Goal: Check status: Check status

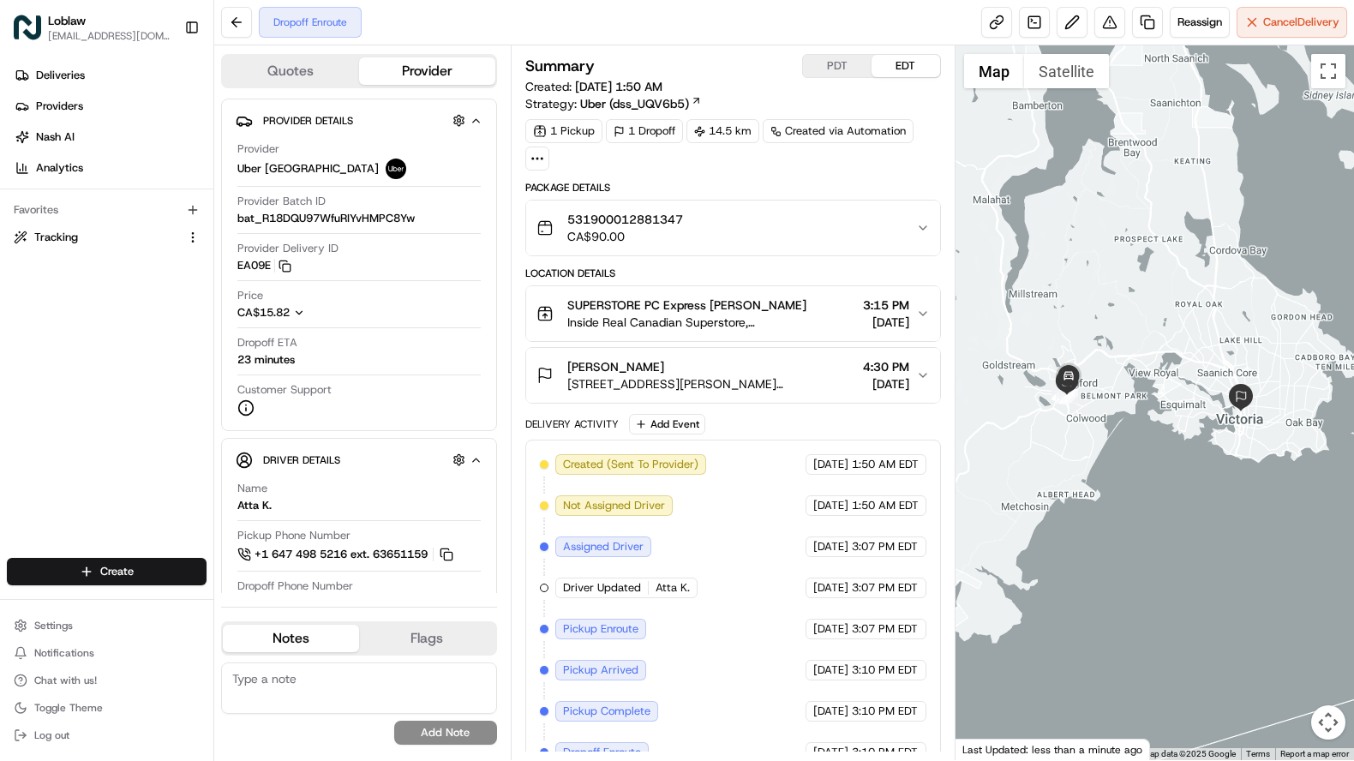
click at [1330, 714] on button "Map camera controls" at bounding box center [1328, 722] width 34 height 34
click at [1286, 643] on button "Zoom in" at bounding box center [1285, 636] width 34 height 34
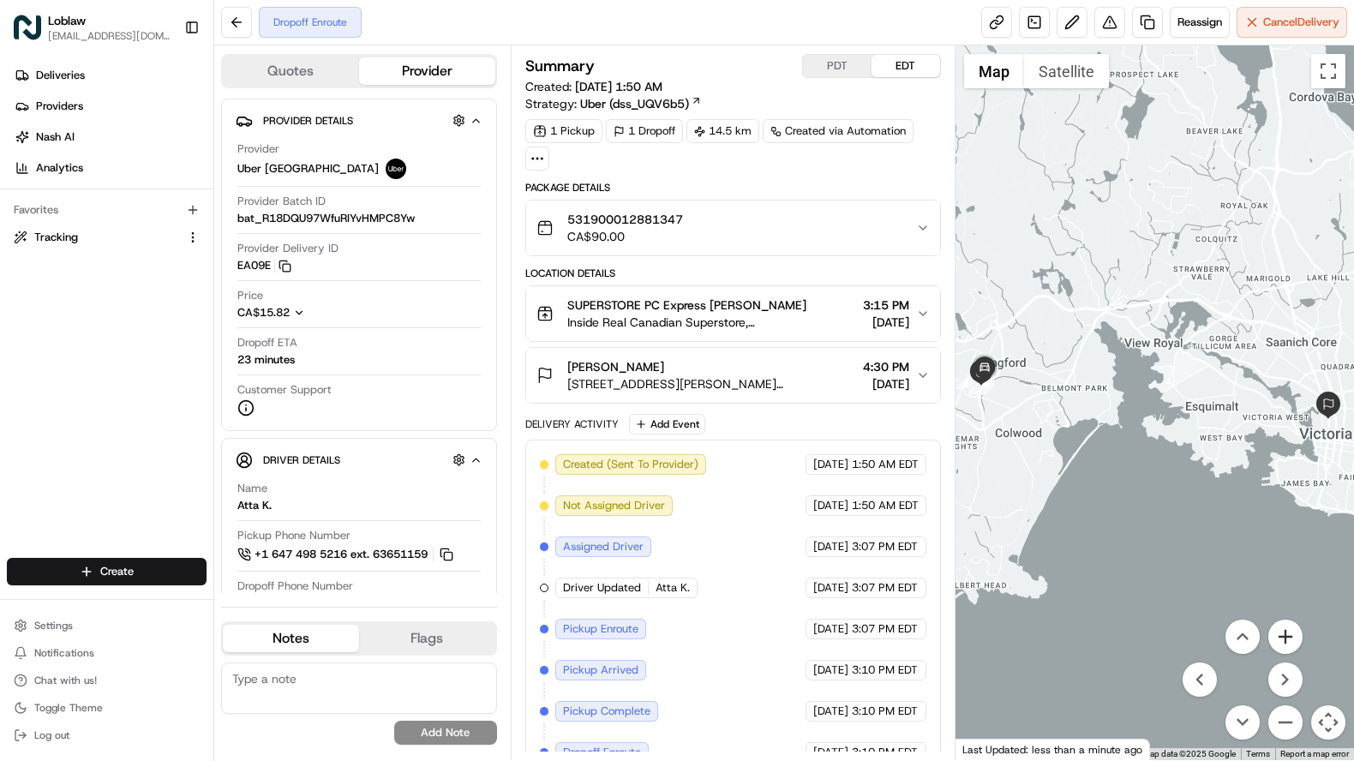
click at [1286, 643] on button "Zoom in" at bounding box center [1285, 636] width 34 height 34
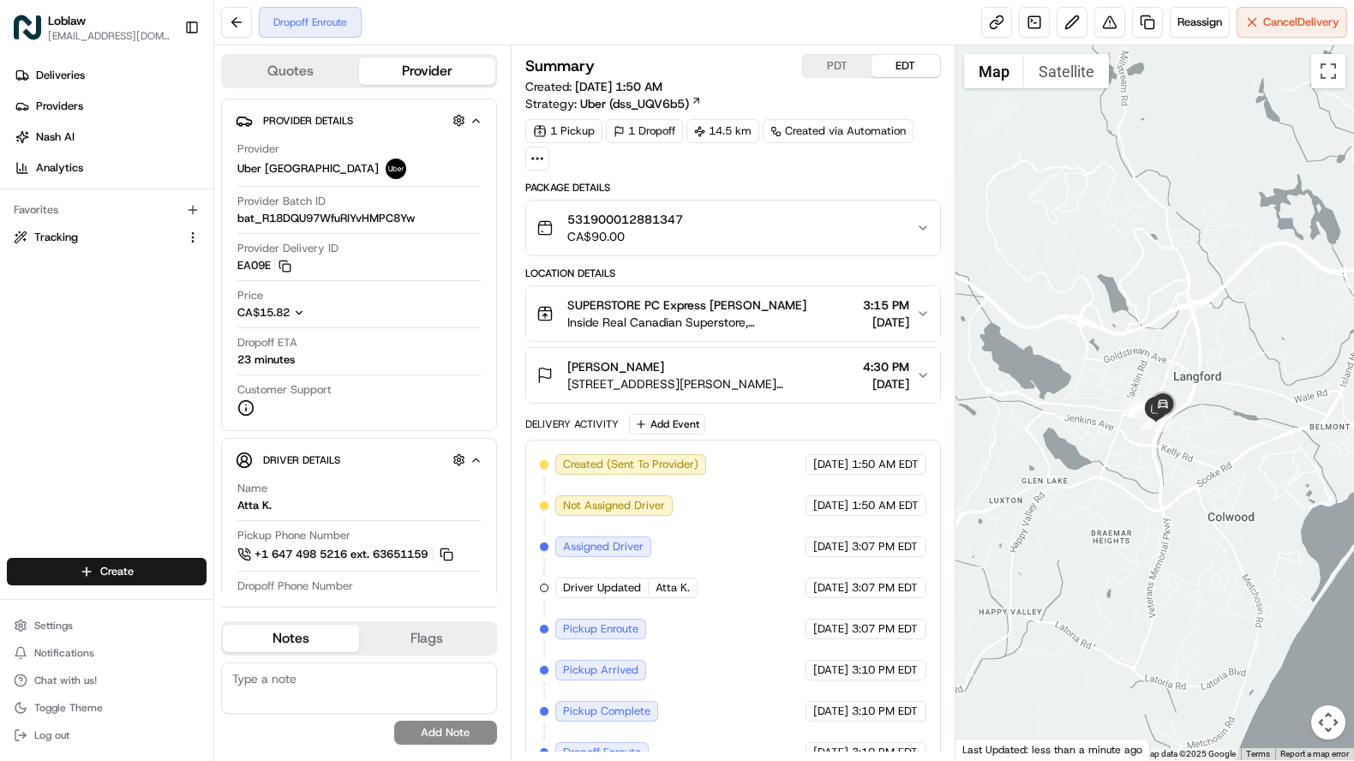
drag, startPoint x: 976, startPoint y: 438, endPoint x: 1319, endPoint y: 491, distance: 347.6
click at [1319, 491] on div at bounding box center [1154, 402] width 399 height 714
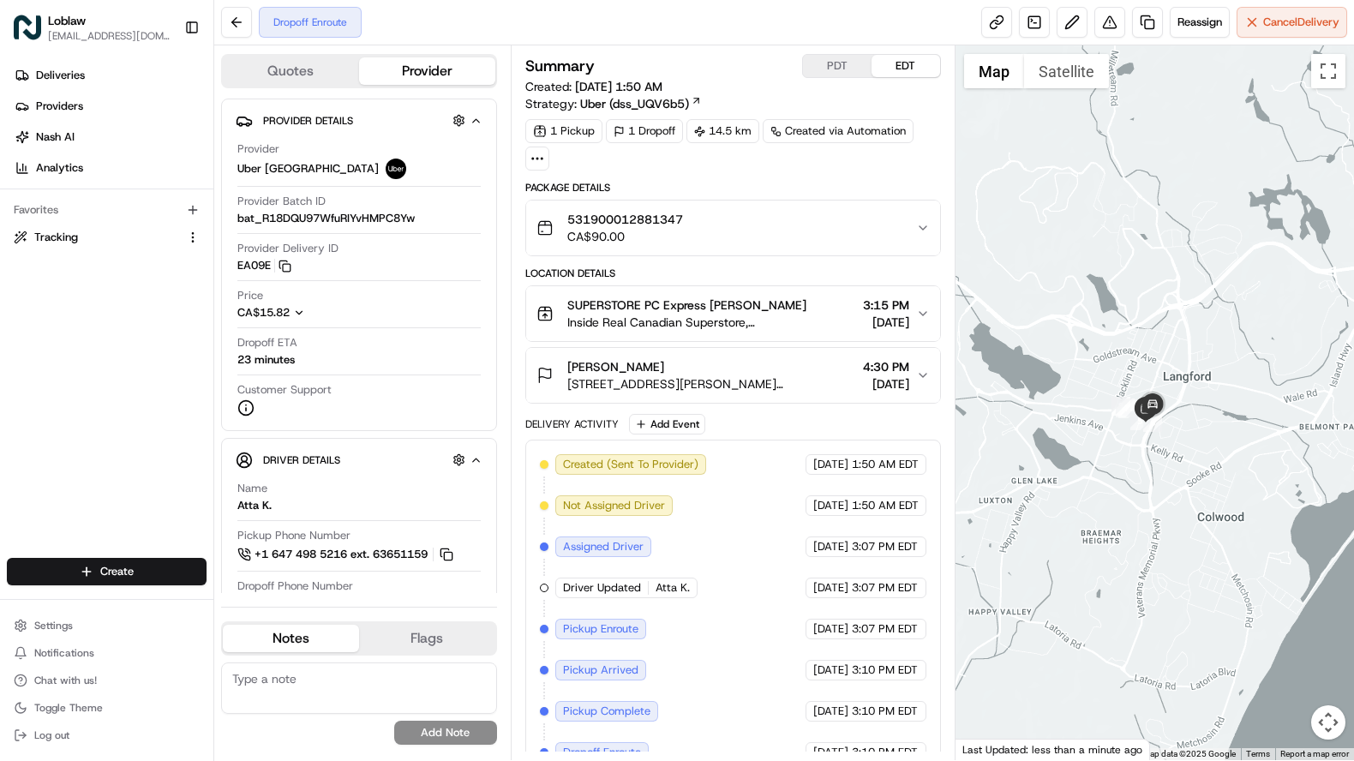
click at [1335, 726] on button "Map camera controls" at bounding box center [1328, 722] width 34 height 34
click at [1294, 645] on button "Zoom in" at bounding box center [1285, 636] width 34 height 34
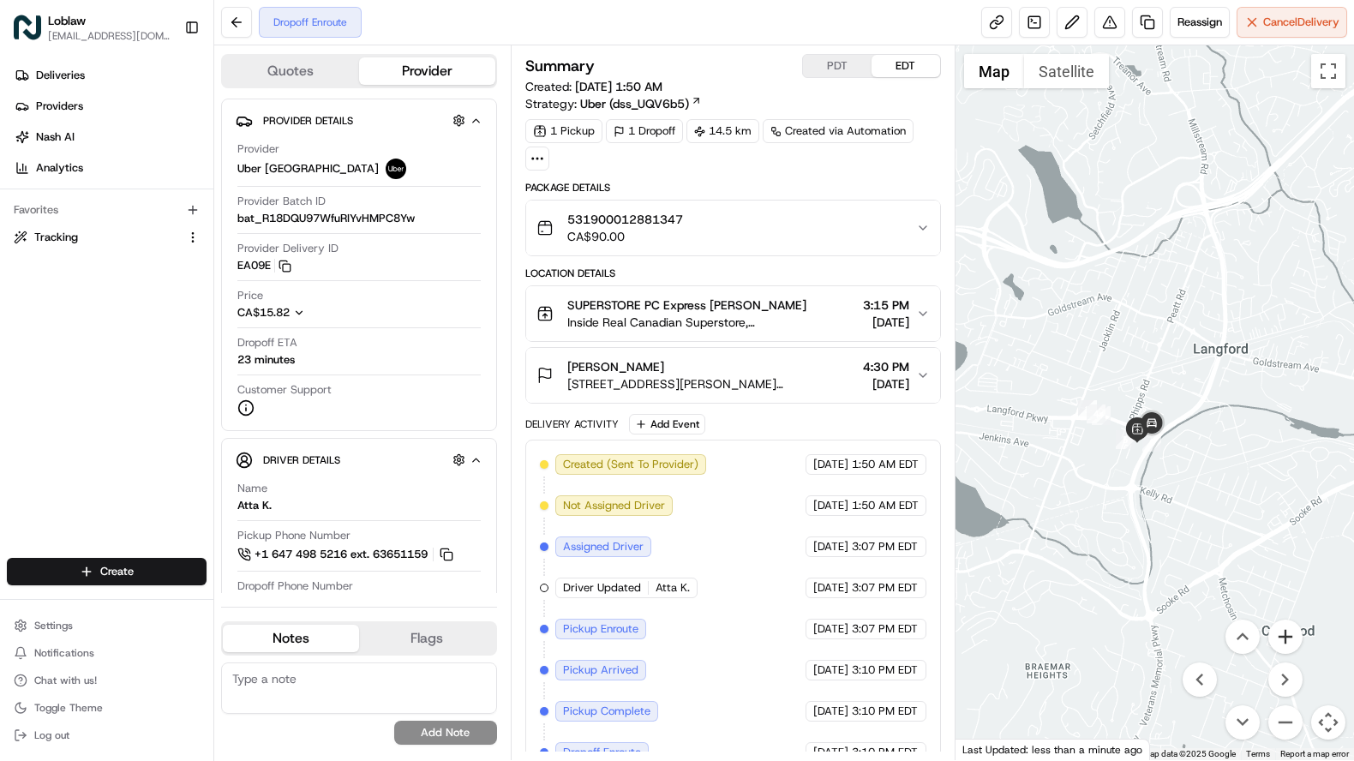
click at [1294, 645] on button "Zoom in" at bounding box center [1285, 636] width 34 height 34
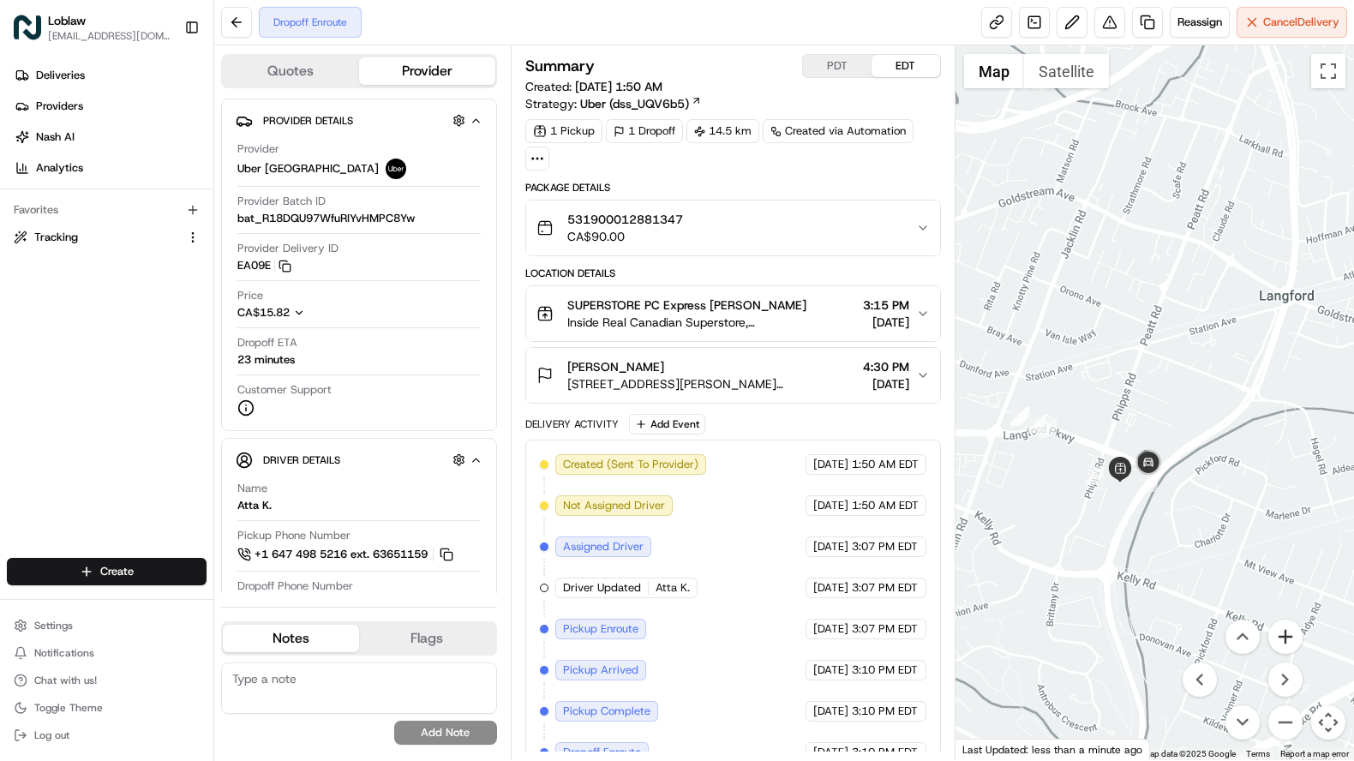
click at [1289, 642] on button "Zoom in" at bounding box center [1285, 636] width 34 height 34
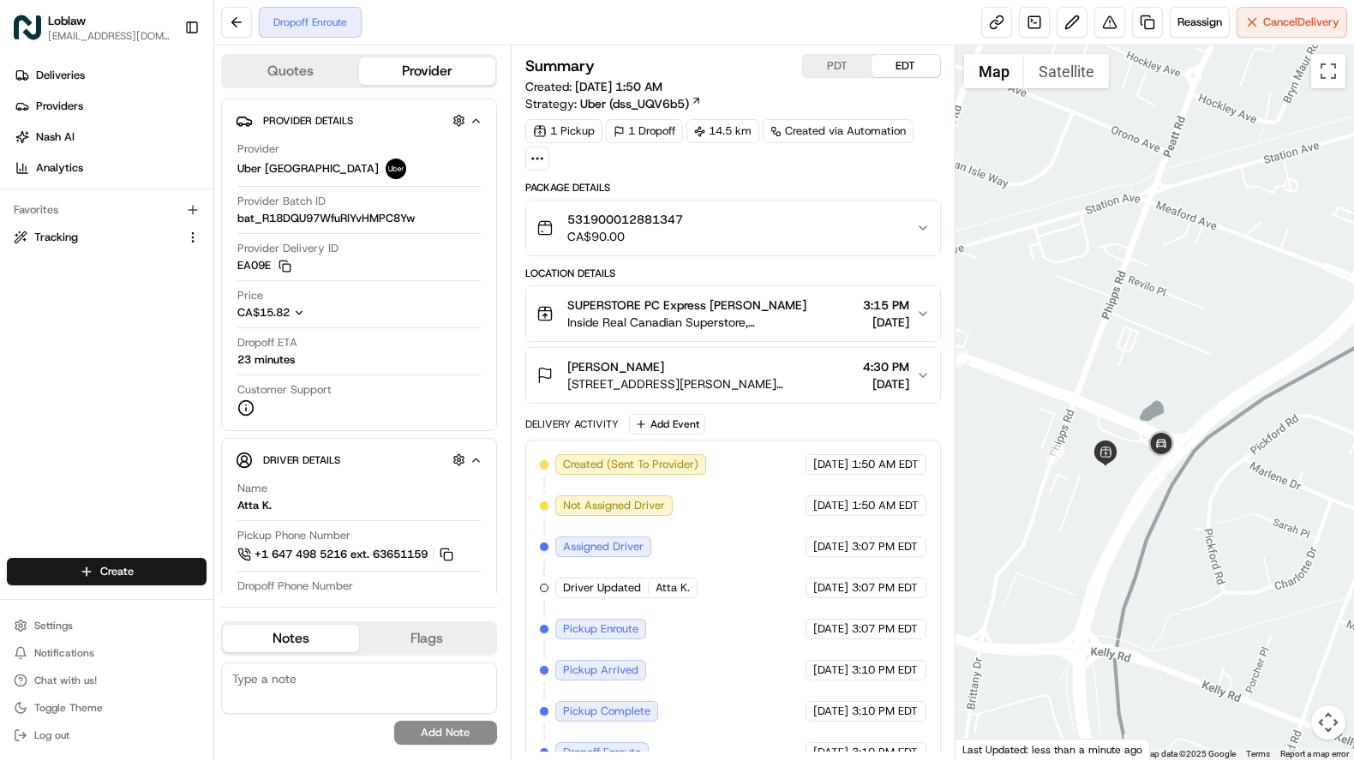
drag, startPoint x: 1174, startPoint y: 575, endPoint x: 1192, endPoint y: 468, distance: 108.7
click at [1192, 468] on div at bounding box center [1154, 402] width 399 height 714
click at [1329, 731] on button "Map camera controls" at bounding box center [1328, 722] width 34 height 34
click at [1289, 643] on button "Zoom in" at bounding box center [1285, 636] width 34 height 34
